Goal: Navigation & Orientation: Find specific page/section

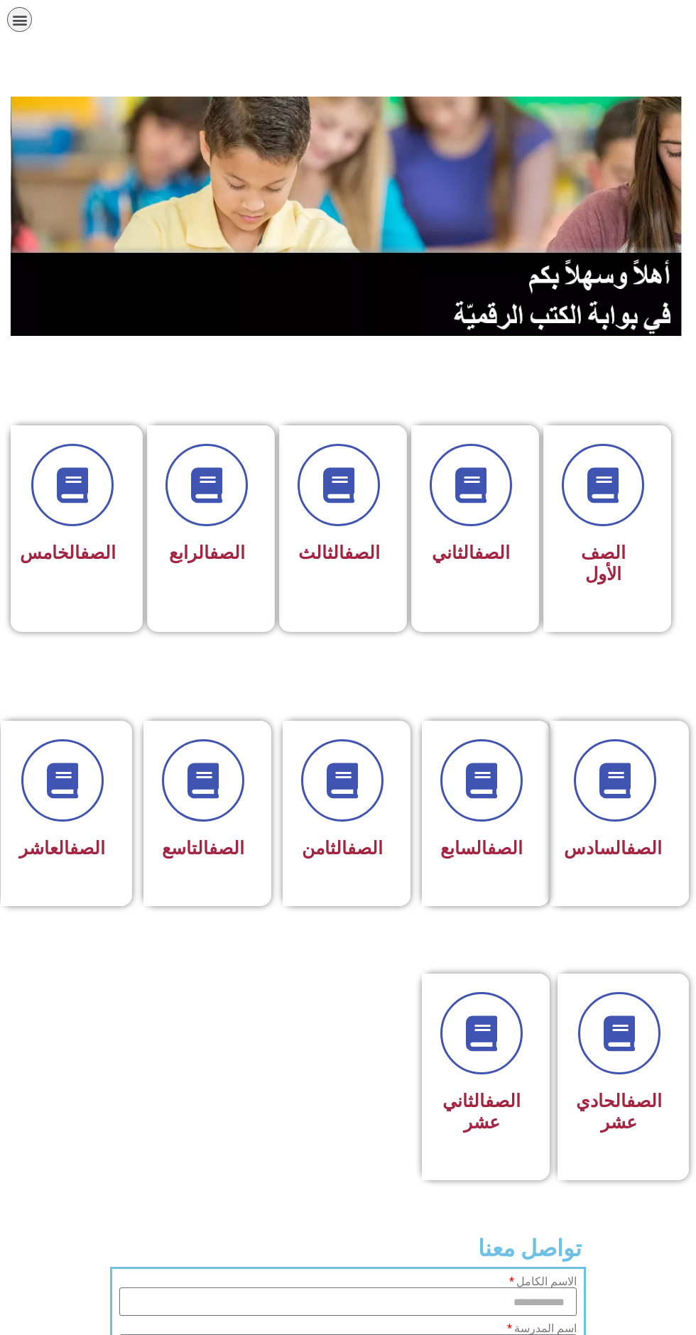
click at [344, 478] on icon at bounding box center [338, 484] width 35 height 35
click at [344, 490] on icon at bounding box center [338, 484] width 35 height 35
click at [609, 492] on icon at bounding box center [602, 484] width 35 height 35
click at [486, 522] on span at bounding box center [470, 485] width 82 height 82
click at [615, 505] on span at bounding box center [603, 485] width 82 height 82
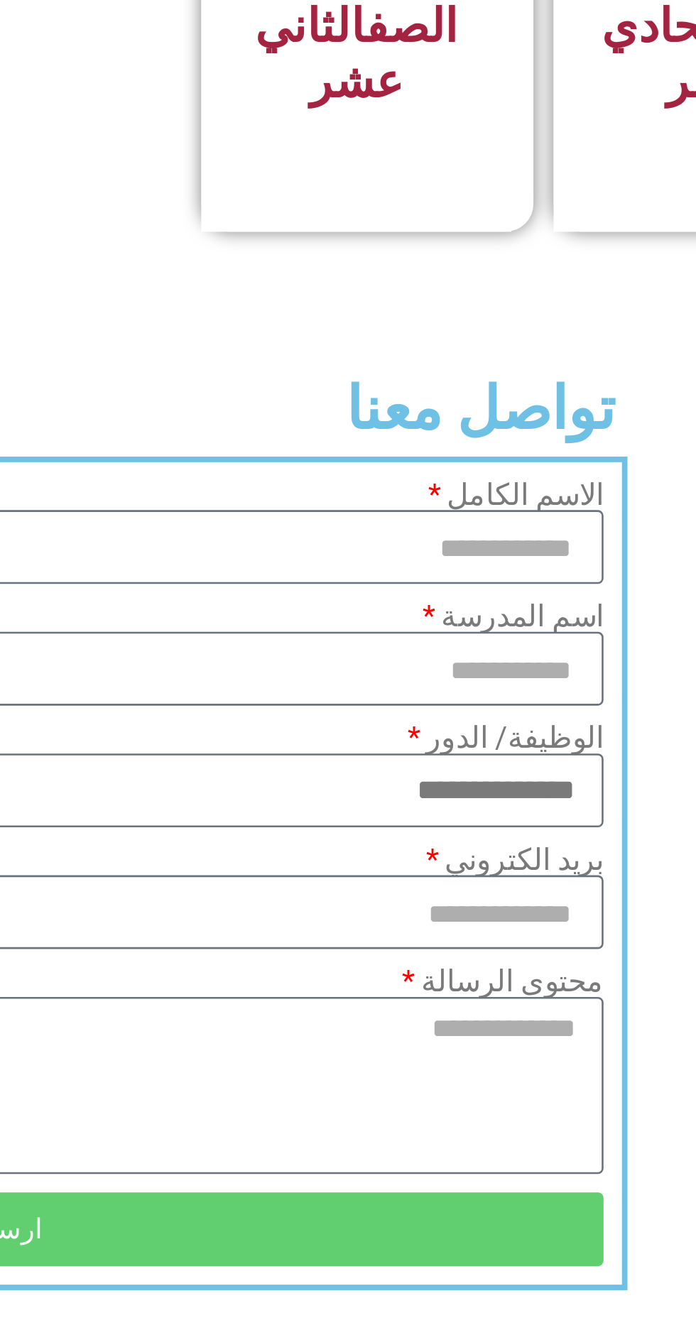
scroll to position [410, 0]
